Goal: Use online tool/utility: Utilize a website feature to perform a specific function

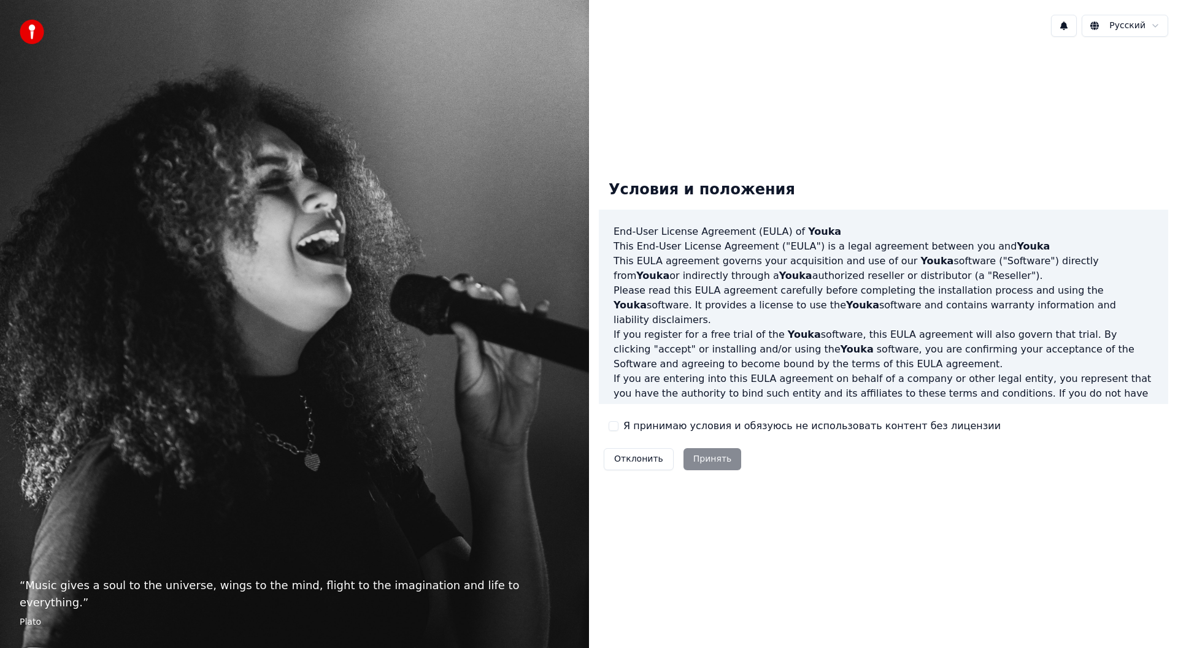
click at [615, 425] on button "Я принимаю условия и обязуюсь не использовать контент без лицензии" at bounding box center [613, 426] width 10 height 10
click at [713, 460] on button "Принять" at bounding box center [712, 459] width 58 height 22
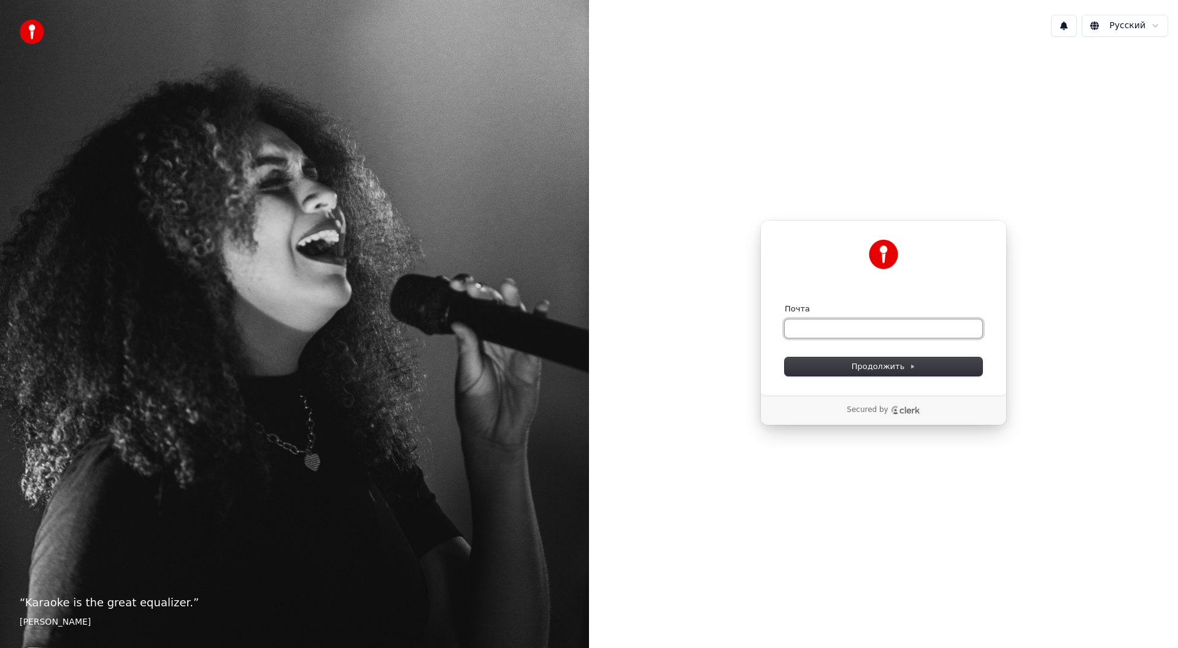
click at [824, 330] on input "Почта" at bounding box center [882, 329] width 197 height 18
click at [833, 368] on button "Продолжить" at bounding box center [882, 367] width 197 height 18
type input "**********"
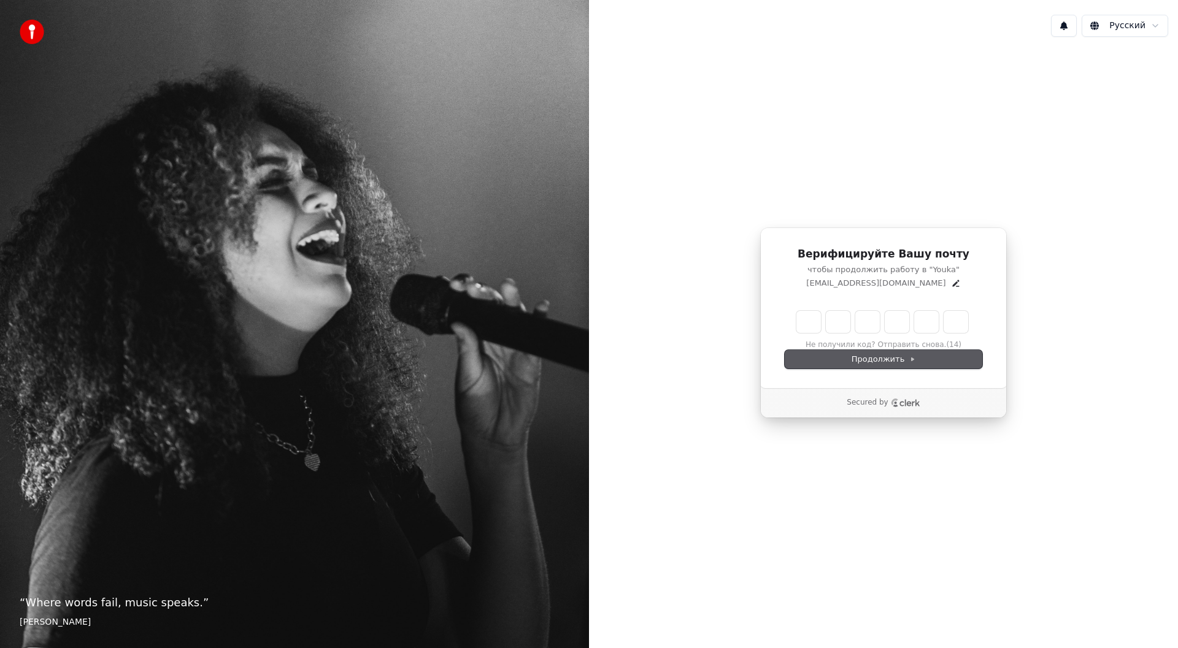
type input "*"
type input "**"
type input "*"
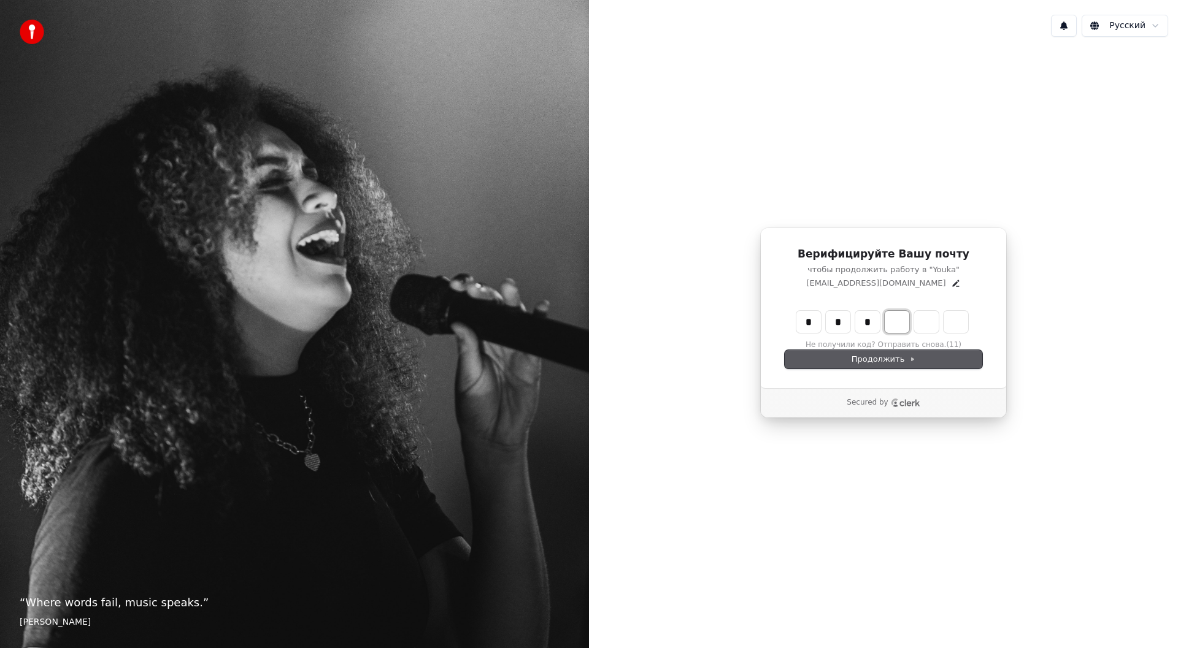
type input "***"
type input "*"
type input "****"
type input "*"
type input "******"
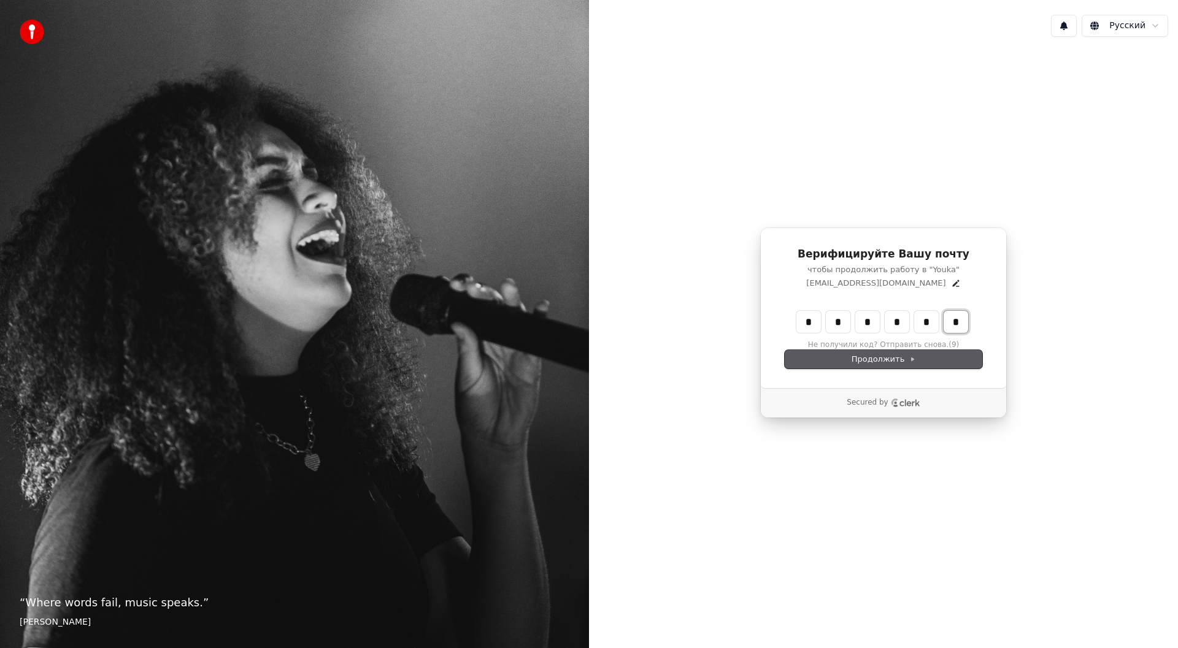
type input "*"
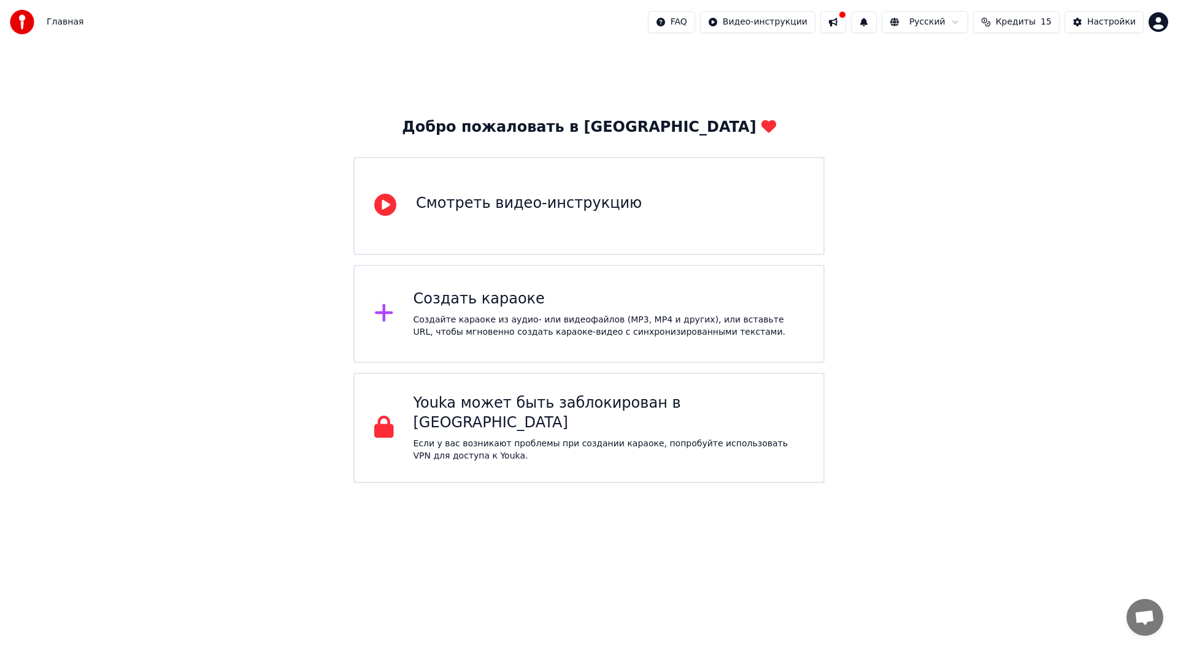
click at [399, 211] on div at bounding box center [390, 206] width 32 height 25
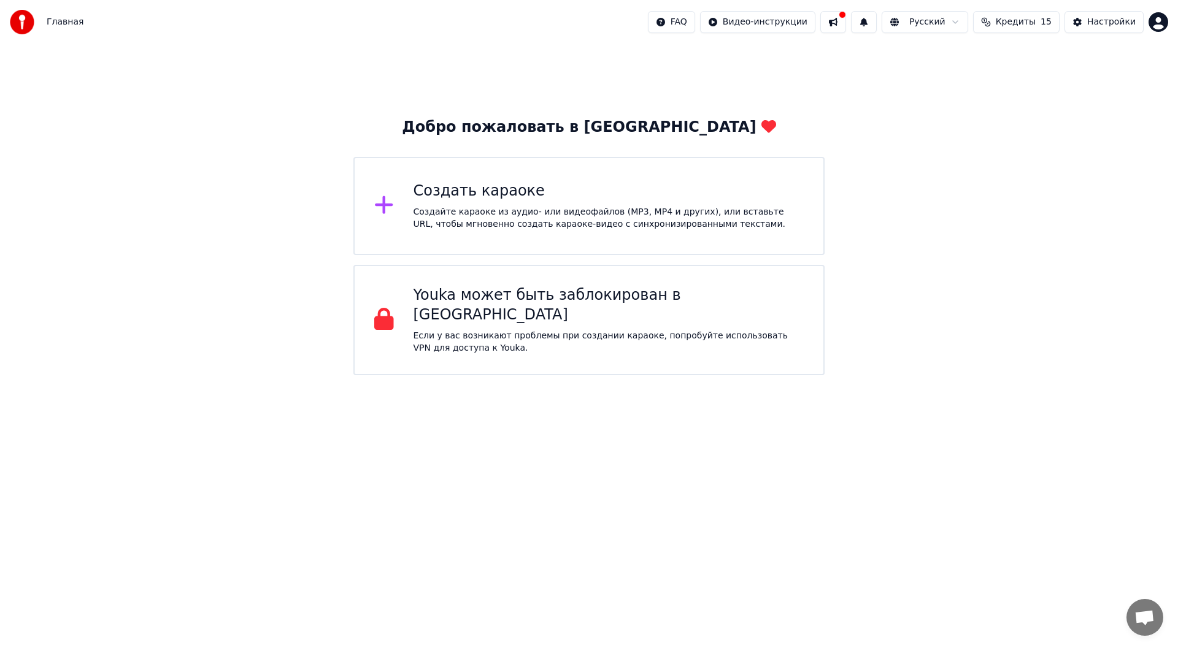
click at [464, 193] on div "Создать караоке" at bounding box center [608, 192] width 391 height 20
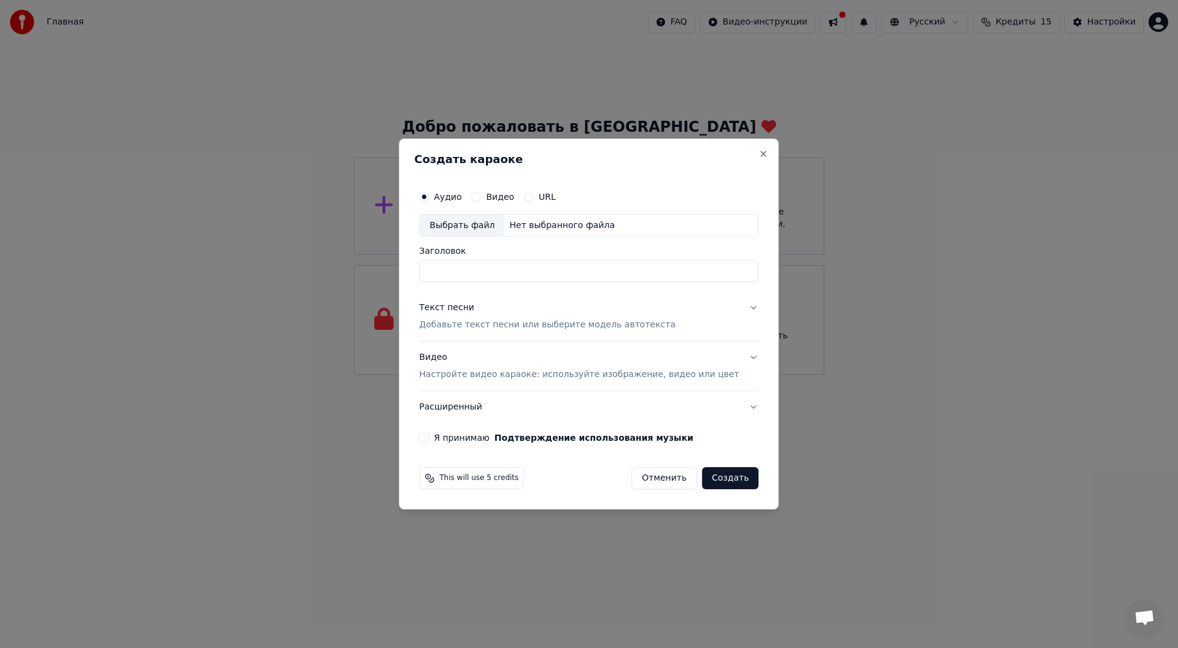
click at [509, 197] on label "Видео" at bounding box center [500, 197] width 28 height 9
click at [481, 197] on button "Видео" at bounding box center [476, 197] width 10 height 10
click at [498, 227] on div "Выбрать файл" at bounding box center [461, 226] width 85 height 22
click at [458, 195] on label "Аудио" at bounding box center [448, 197] width 28 height 9
click at [429, 195] on button "Аудио" at bounding box center [424, 197] width 10 height 10
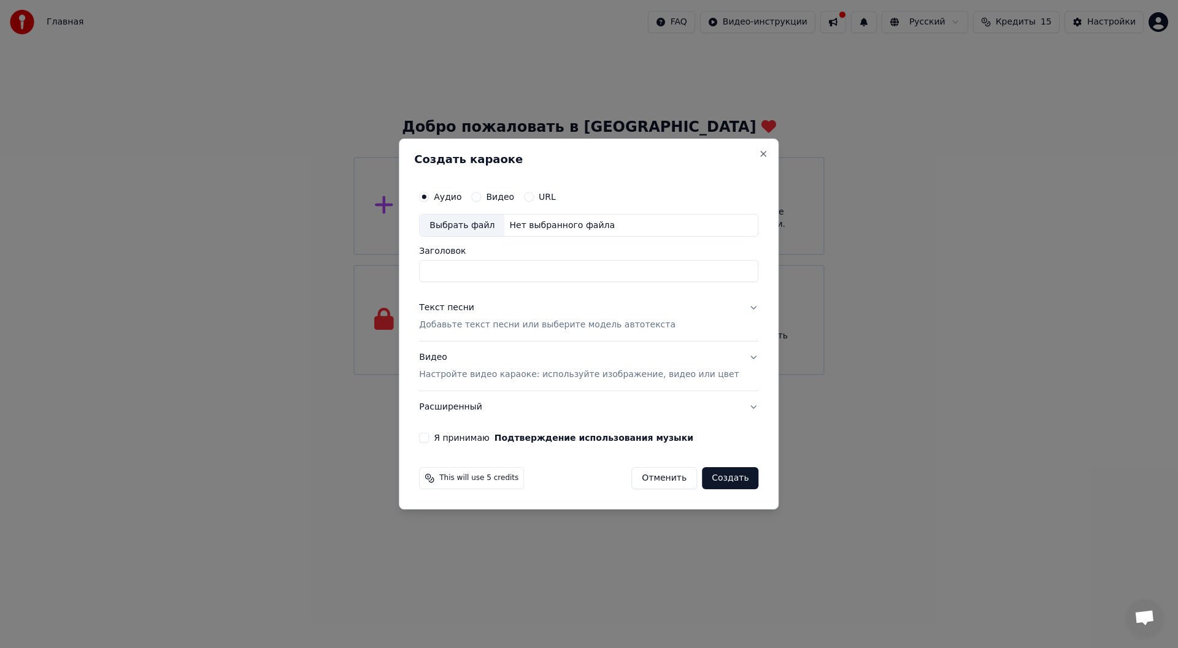
click at [496, 228] on div "Выбрать файл" at bounding box center [461, 226] width 85 height 22
type input "*****"
click at [468, 324] on p "Добавьте текст песни или выберите модель автотекста" at bounding box center [547, 326] width 256 height 12
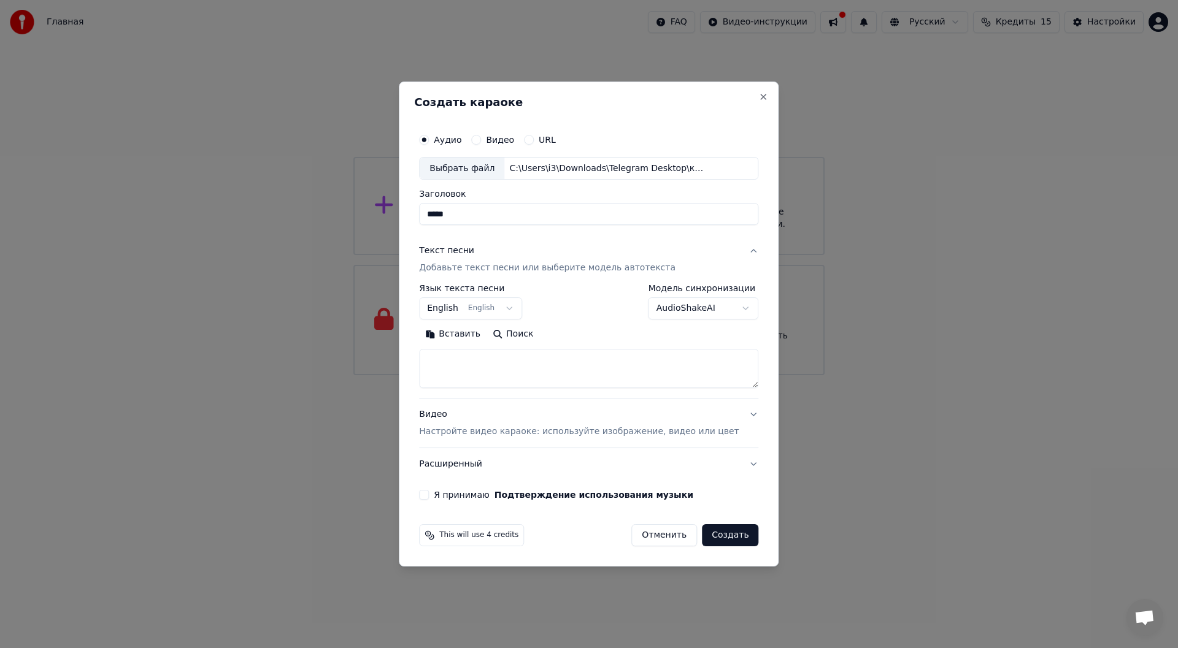
click at [469, 359] on textarea at bounding box center [588, 369] width 339 height 39
click at [470, 336] on button "Вставить" at bounding box center [452, 335] width 67 height 20
click at [466, 434] on p "Настройте видео караоке: используйте изображение, видео или цвет" at bounding box center [579, 432] width 320 height 12
type textarea "**********"
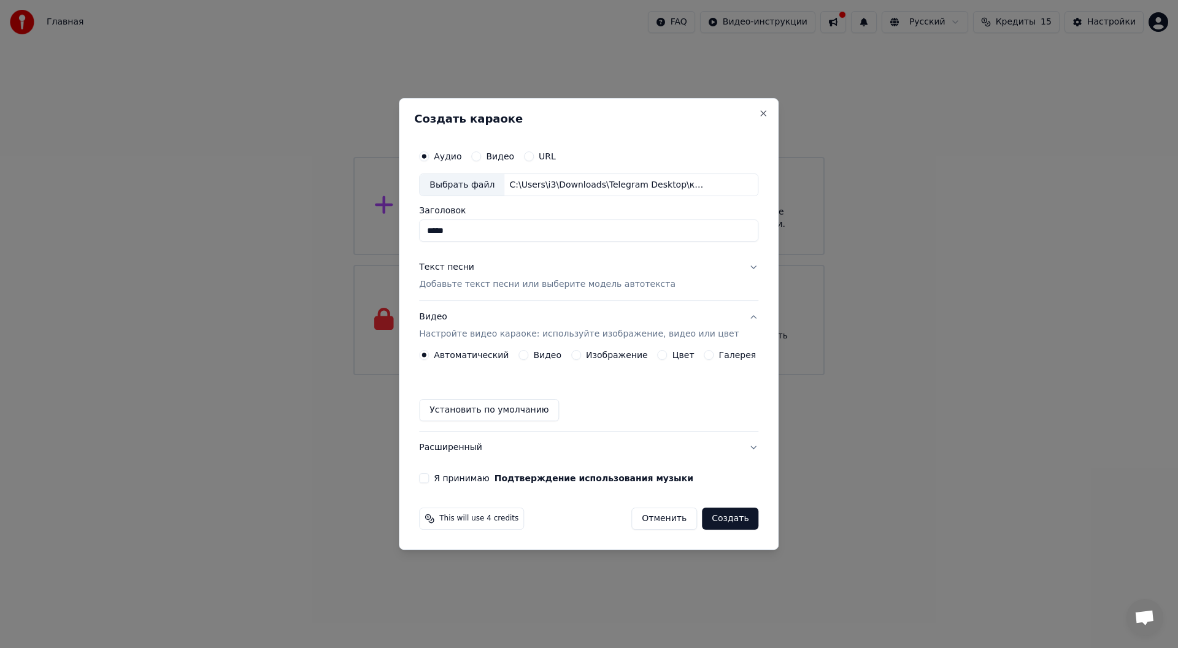
click at [550, 359] on label "Видео" at bounding box center [547, 355] width 28 height 9
click at [528, 359] on button "Видео" at bounding box center [523, 355] width 10 height 10
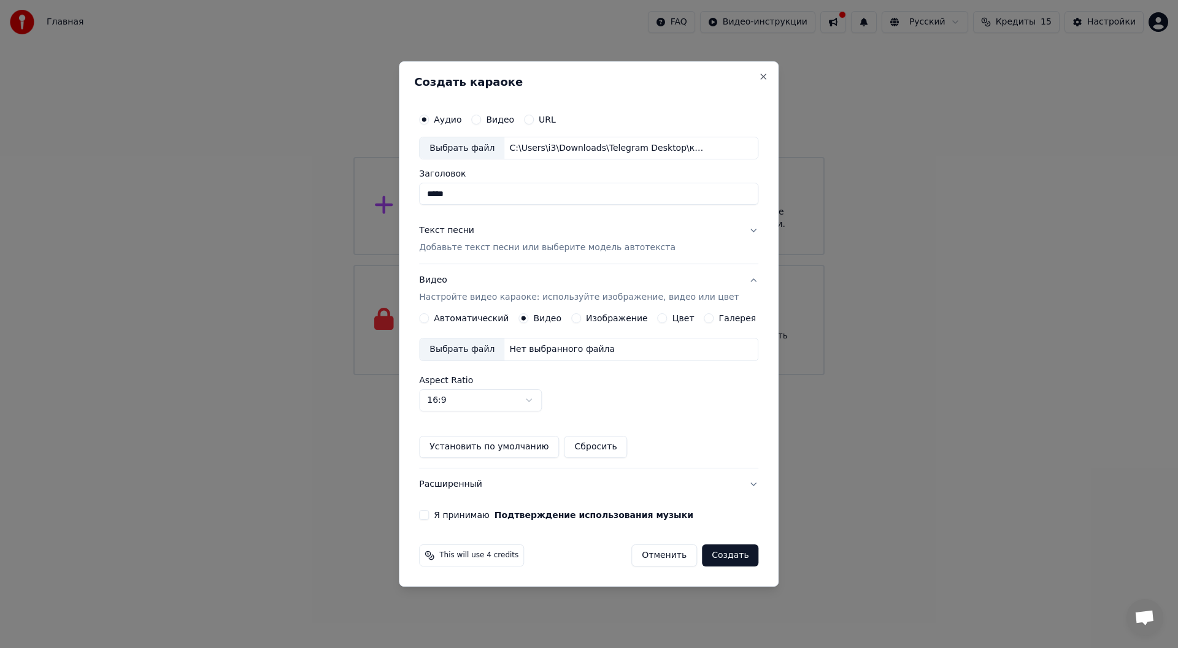
click at [477, 348] on div "Выбрать файл" at bounding box center [461, 350] width 85 height 22
click at [541, 375] on body "Главная FAQ Видео-инструкции Русский Кредиты 15 Настройки Добро пожаловать в Yo…" at bounding box center [589, 187] width 1178 height 375
click at [532, 375] on body "Главная FAQ Видео-инструкции Русский Кредиты 15 Настройки Добро пожаловать в Yo…" at bounding box center [589, 187] width 1178 height 375
click at [512, 375] on body "Главная FAQ Видео-инструкции Русский Кредиты 15 Настройки Добро пожаловать в Yo…" at bounding box center [589, 187] width 1178 height 375
click at [533, 375] on body "Главная FAQ Видео-инструкции Русский Кредиты 15 Настройки Добро пожаловать в Yo…" at bounding box center [589, 187] width 1178 height 375
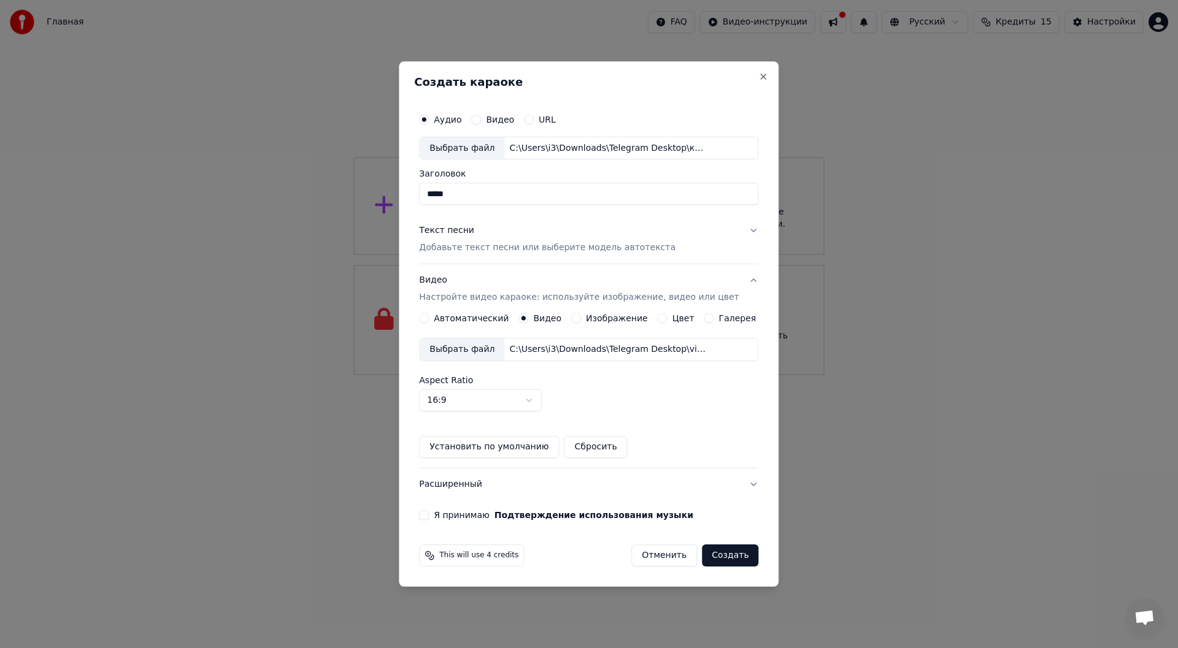
click at [546, 375] on body "Главная FAQ Видео-инструкции Русский Кредиты 15 Настройки Добро пожаловать в Yo…" at bounding box center [589, 187] width 1178 height 375
click at [510, 375] on body "Главная FAQ Видео-инструкции Русский Кредиты 15 Настройки Добро пожаловать в Yo…" at bounding box center [589, 187] width 1178 height 375
select select "****"
click at [429, 517] on button "Я принимаю Подтверждение использования музыки" at bounding box center [424, 515] width 10 height 10
click at [726, 558] on button "Создать" at bounding box center [730, 556] width 56 height 22
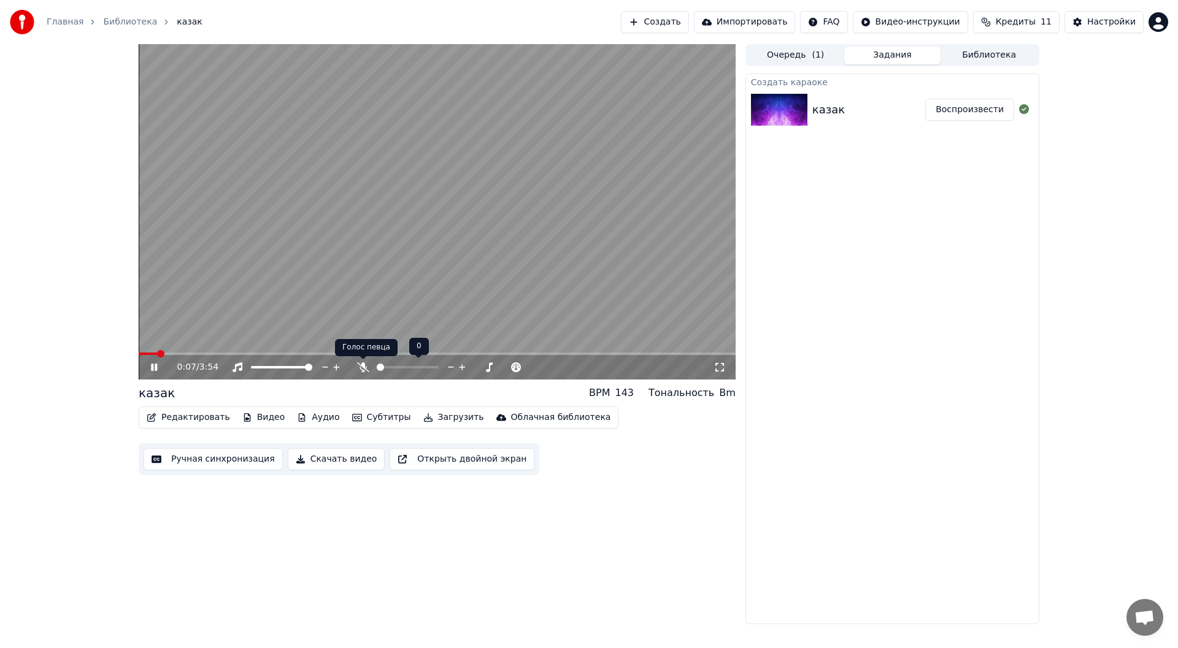
click at [364, 367] on icon at bounding box center [363, 367] width 12 height 10
click at [364, 367] on icon at bounding box center [362, 367] width 7 height 10
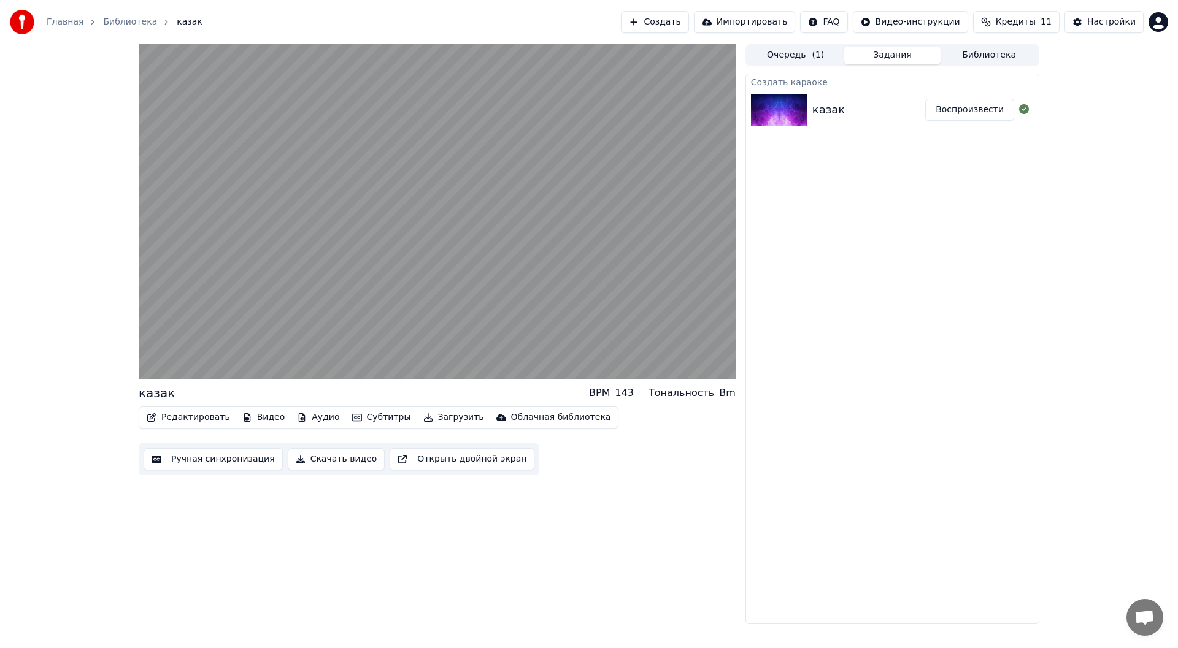
click at [332, 462] on button "Скачать видео" at bounding box center [337, 459] width 98 height 22
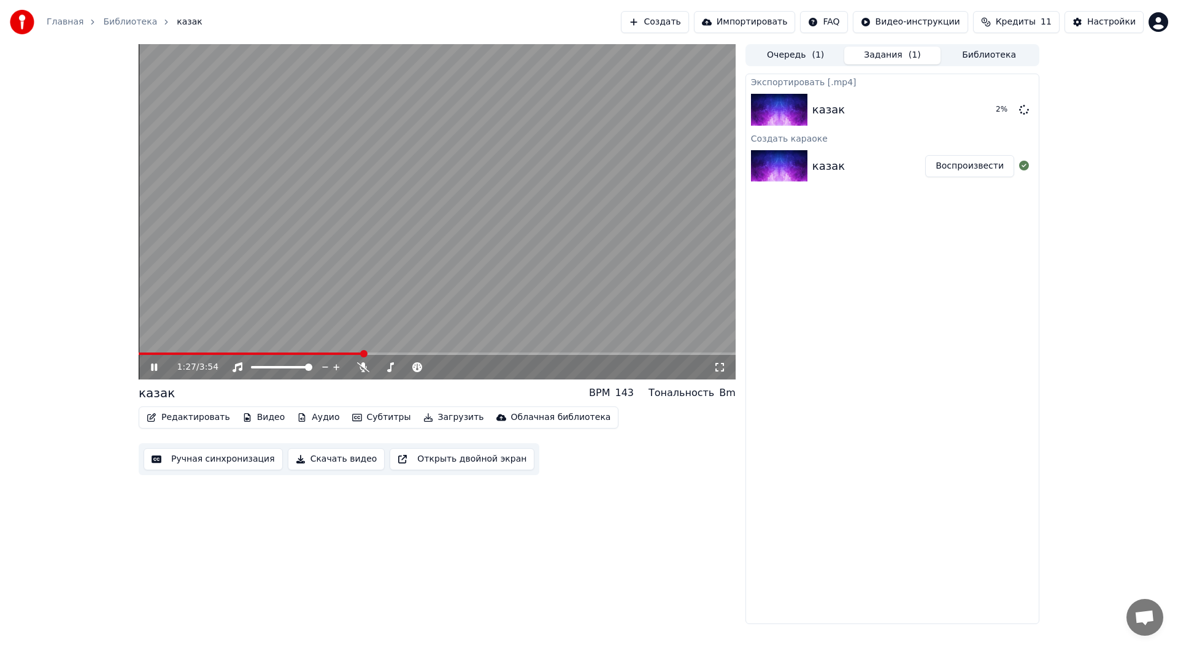
click at [428, 421] on button "Загрузить" at bounding box center [453, 417] width 71 height 17
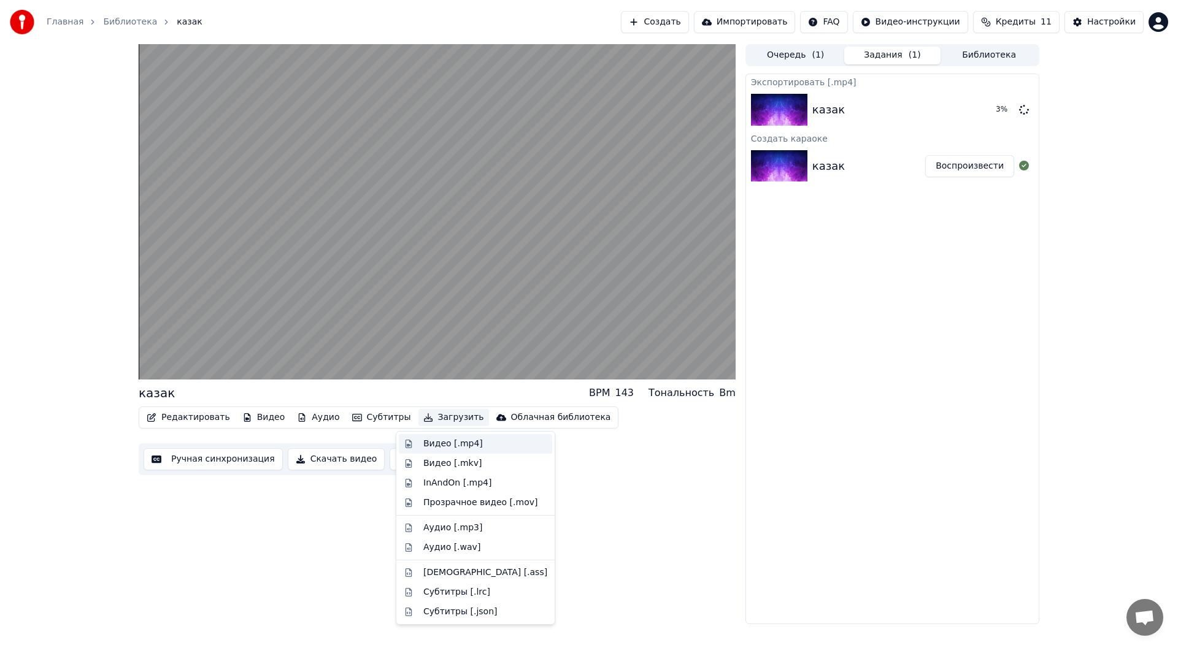
click at [434, 439] on div "Видео [.mp4]" at bounding box center [452, 444] width 59 height 12
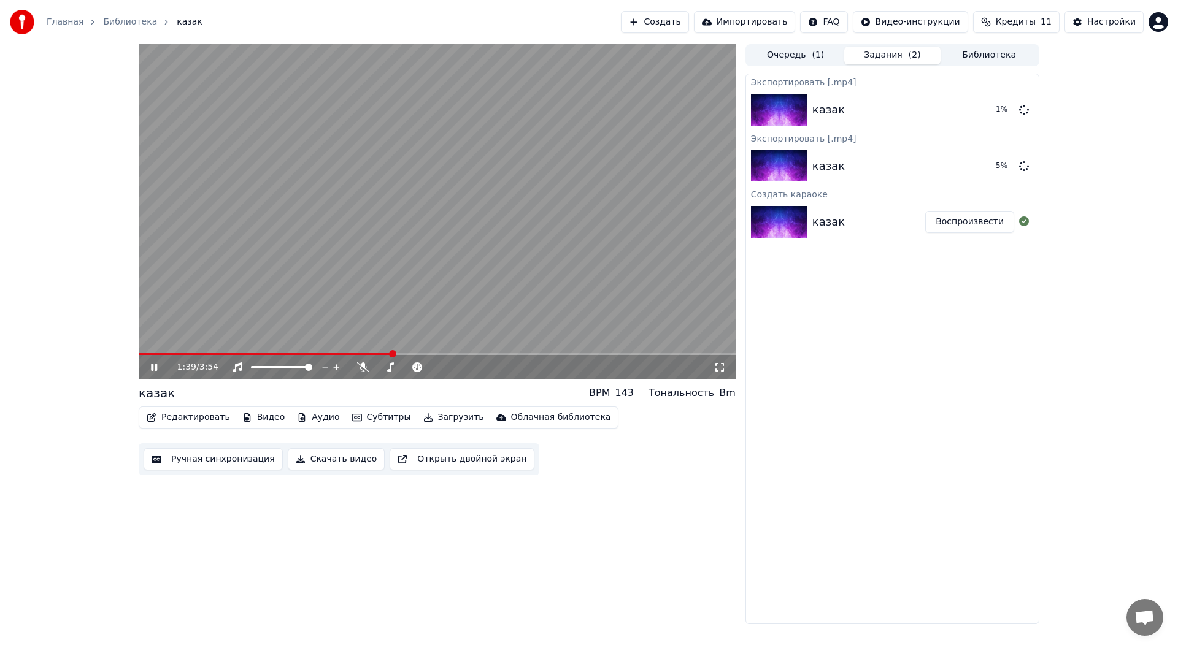
click at [332, 465] on button "Скачать видео" at bounding box center [337, 459] width 98 height 22
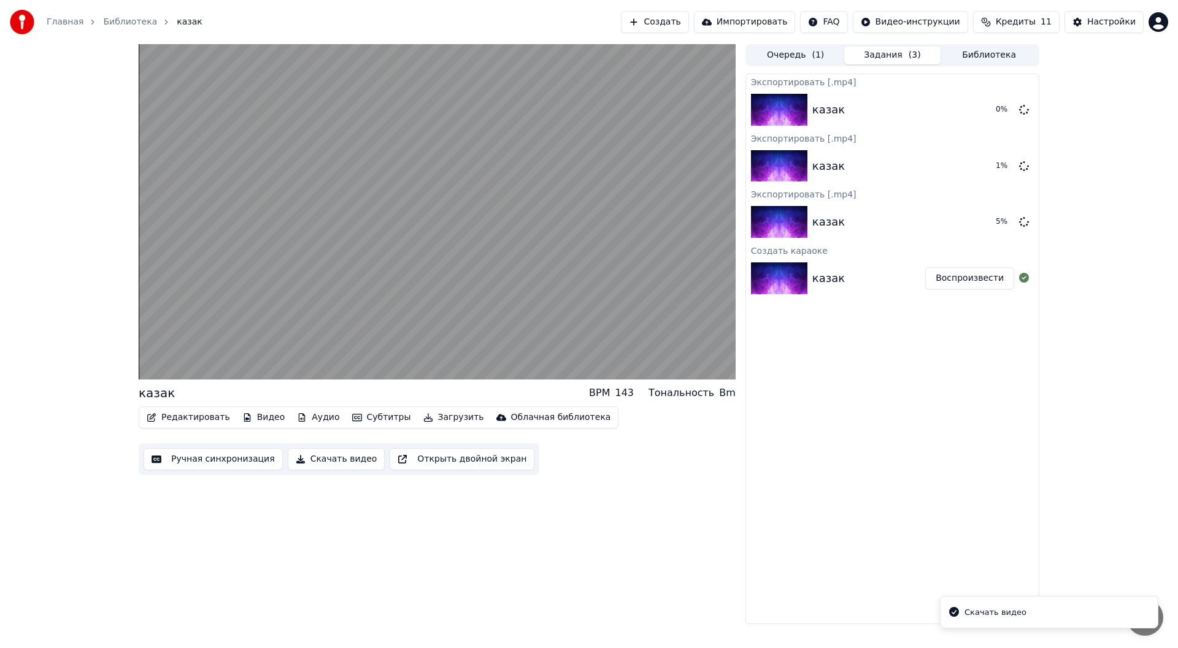
click at [953, 610] on icon "Notifications alt+T" at bounding box center [954, 612] width 10 height 10
click at [1048, 462] on div "казак BPM 143 Тональность Bm Редактировать Видео Аудио Субтитры Загрузить Облач…" at bounding box center [589, 334] width 920 height 580
click at [1021, 109] on icon at bounding box center [1024, 109] width 10 height 10
click at [1022, 169] on icon at bounding box center [1024, 166] width 10 height 10
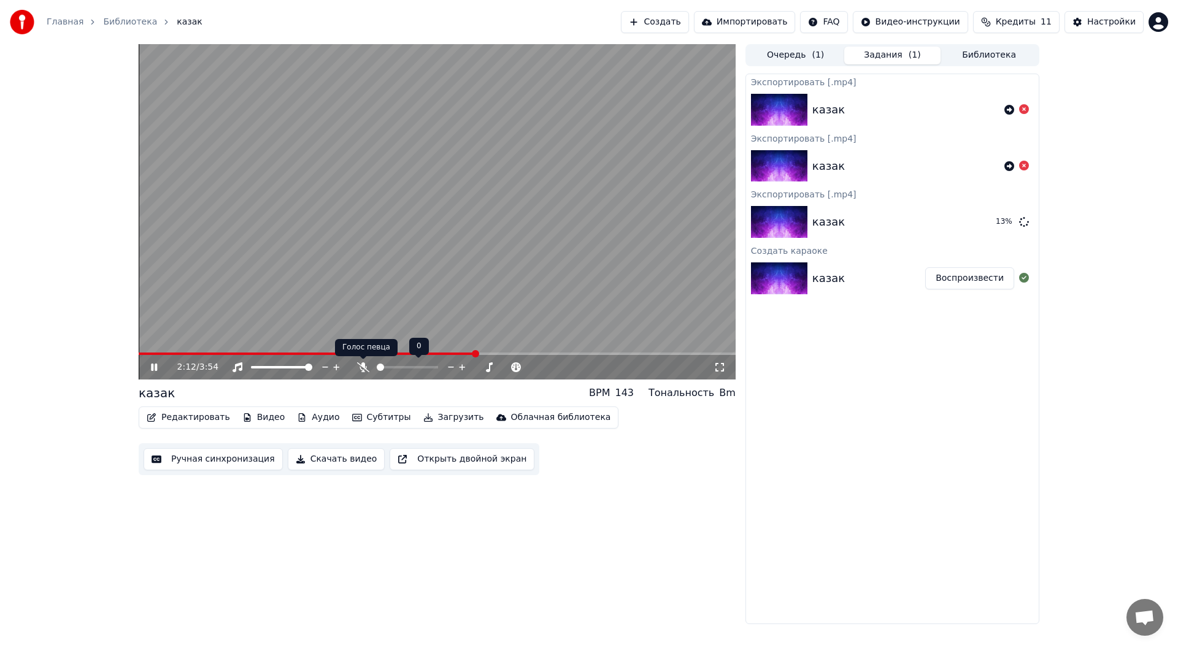
click at [396, 366] on div at bounding box center [418, 367] width 99 height 12
click at [396, 366] on span at bounding box center [407, 367] width 61 height 2
click at [420, 369] on span at bounding box center [407, 367] width 61 height 2
click at [364, 366] on icon at bounding box center [362, 367] width 7 height 10
